Goal: Task Accomplishment & Management: Manage account settings

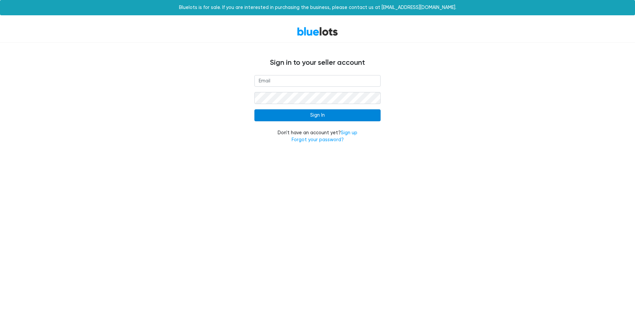
type input "[EMAIL_ADDRESS][DOMAIN_NAME]"
click at [326, 114] on input "Sign In" at bounding box center [318, 115] width 126 height 12
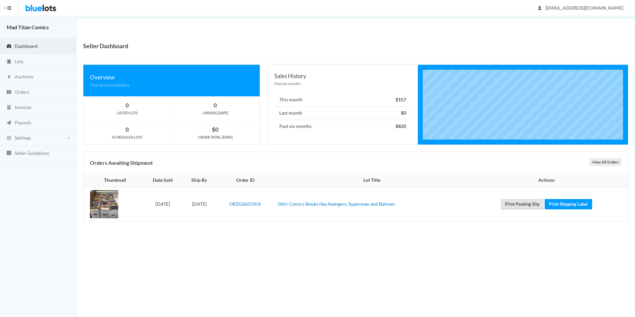
click at [527, 205] on link "Print Packing Slip" at bounding box center [522, 204] width 43 height 10
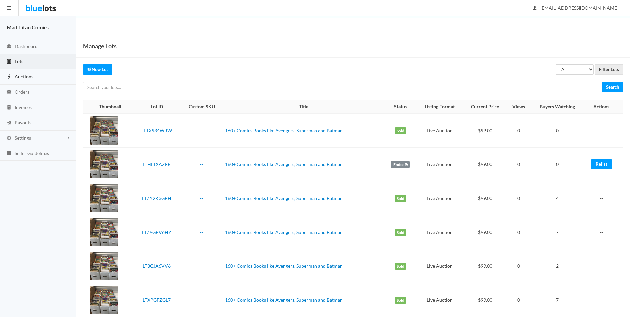
click at [26, 83] on link "Auctions" at bounding box center [38, 76] width 76 height 15
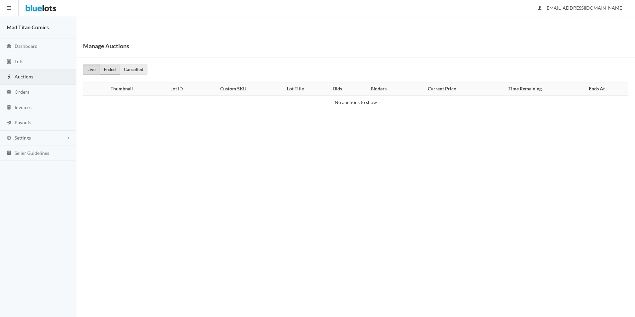
click at [111, 69] on link "Ended" at bounding box center [110, 69] width 20 height 10
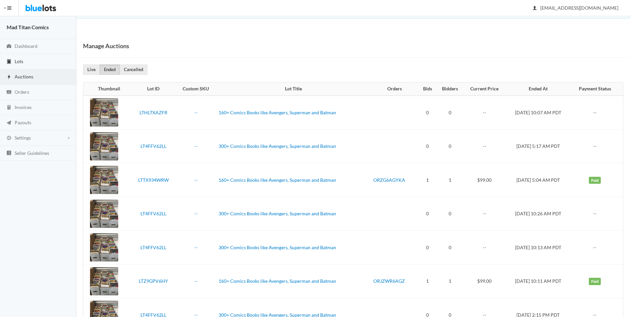
click at [25, 64] on link "Lots" at bounding box center [38, 61] width 76 height 15
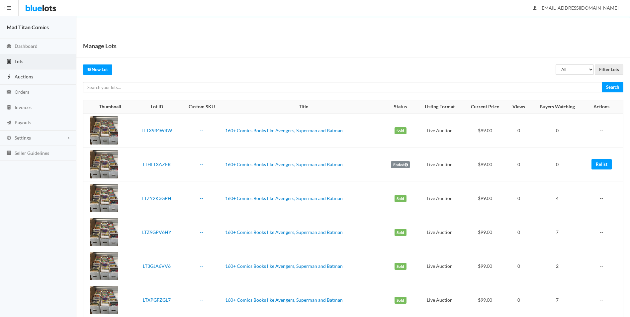
click at [23, 76] on span "Auctions" at bounding box center [24, 77] width 19 height 6
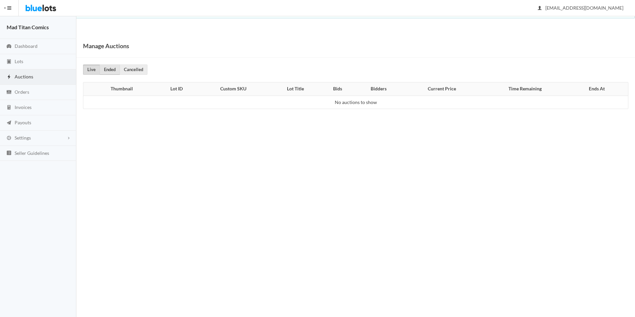
click at [110, 70] on link "Ended" at bounding box center [110, 69] width 20 height 10
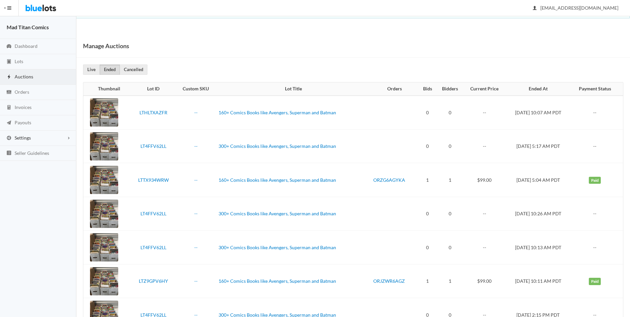
click at [25, 137] on span "Settings" at bounding box center [23, 138] width 16 height 6
click at [25, 51] on link "Dashboard" at bounding box center [38, 46] width 76 height 15
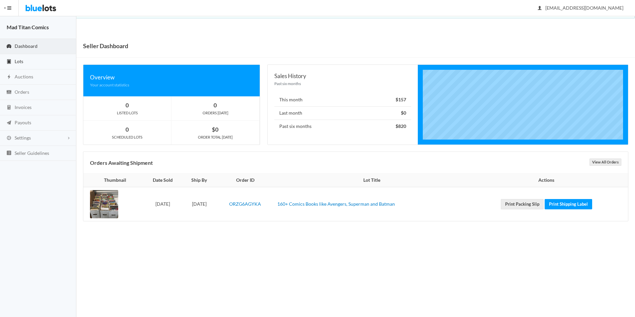
click at [23, 61] on span "Lots" at bounding box center [19, 61] width 9 height 6
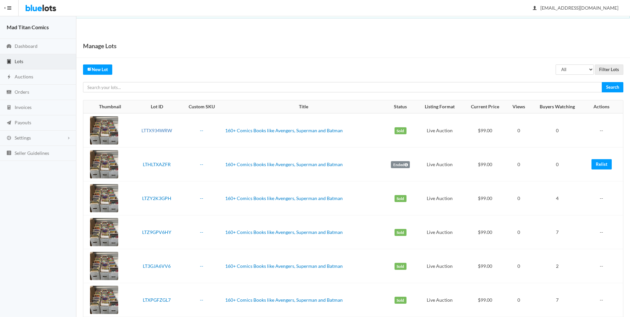
click at [147, 129] on link "LTTX934WRW" at bounding box center [157, 131] width 31 height 6
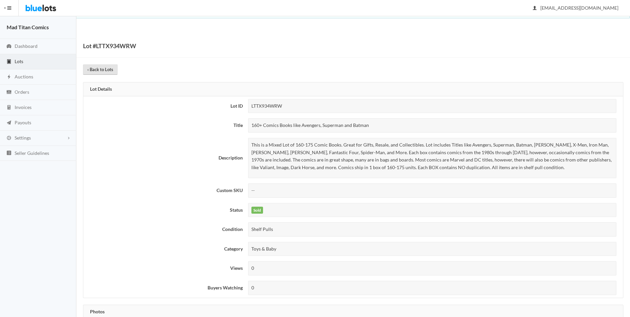
click at [101, 72] on link "‹ Back to Lots" at bounding box center [100, 69] width 35 height 10
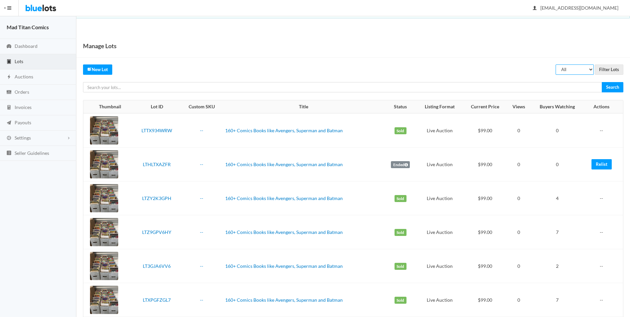
click at [580, 69] on select "All Draft Unreviewed Rejected Scheduled Listed Sold Ended" at bounding box center [575, 69] width 38 height 10
select select "ended"
click at [556, 64] on select "All Draft Unreviewed Rejected Scheduled Listed Sold Ended" at bounding box center [575, 69] width 38 height 10
click at [26, 79] on link "Auctions" at bounding box center [38, 76] width 76 height 15
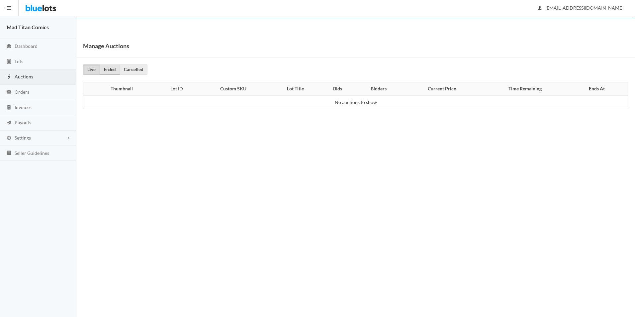
click at [110, 73] on link "Ended" at bounding box center [110, 69] width 20 height 10
click at [88, 69] on link "Live" at bounding box center [91, 69] width 17 height 10
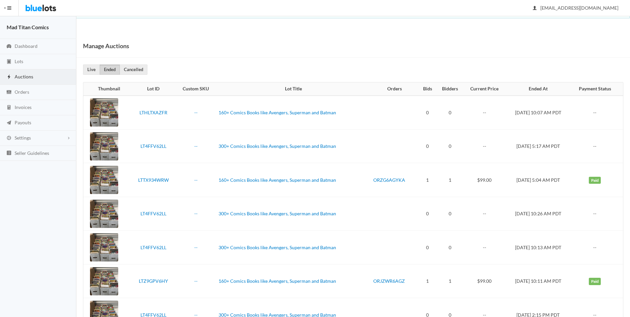
click at [104, 70] on link "Ended" at bounding box center [110, 69] width 20 height 10
click at [48, 25] on strong "Mad Titan Comics" at bounding box center [28, 27] width 42 height 6
click at [35, 44] on span "Dashboard" at bounding box center [26, 46] width 23 height 6
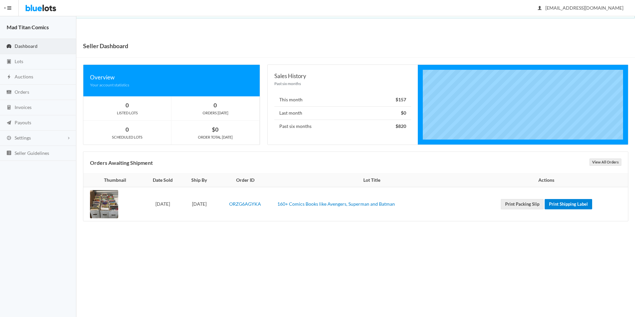
drag, startPoint x: 565, startPoint y: 203, endPoint x: 348, endPoint y: 36, distance: 273.9
click at [565, 203] on link "Print Shipping Label" at bounding box center [569, 204] width 48 height 10
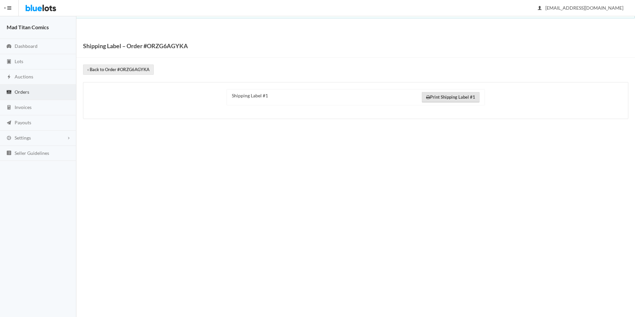
click at [443, 98] on link "Print Shipping Label #1" at bounding box center [451, 97] width 58 height 10
